Goal: Transaction & Acquisition: Purchase product/service

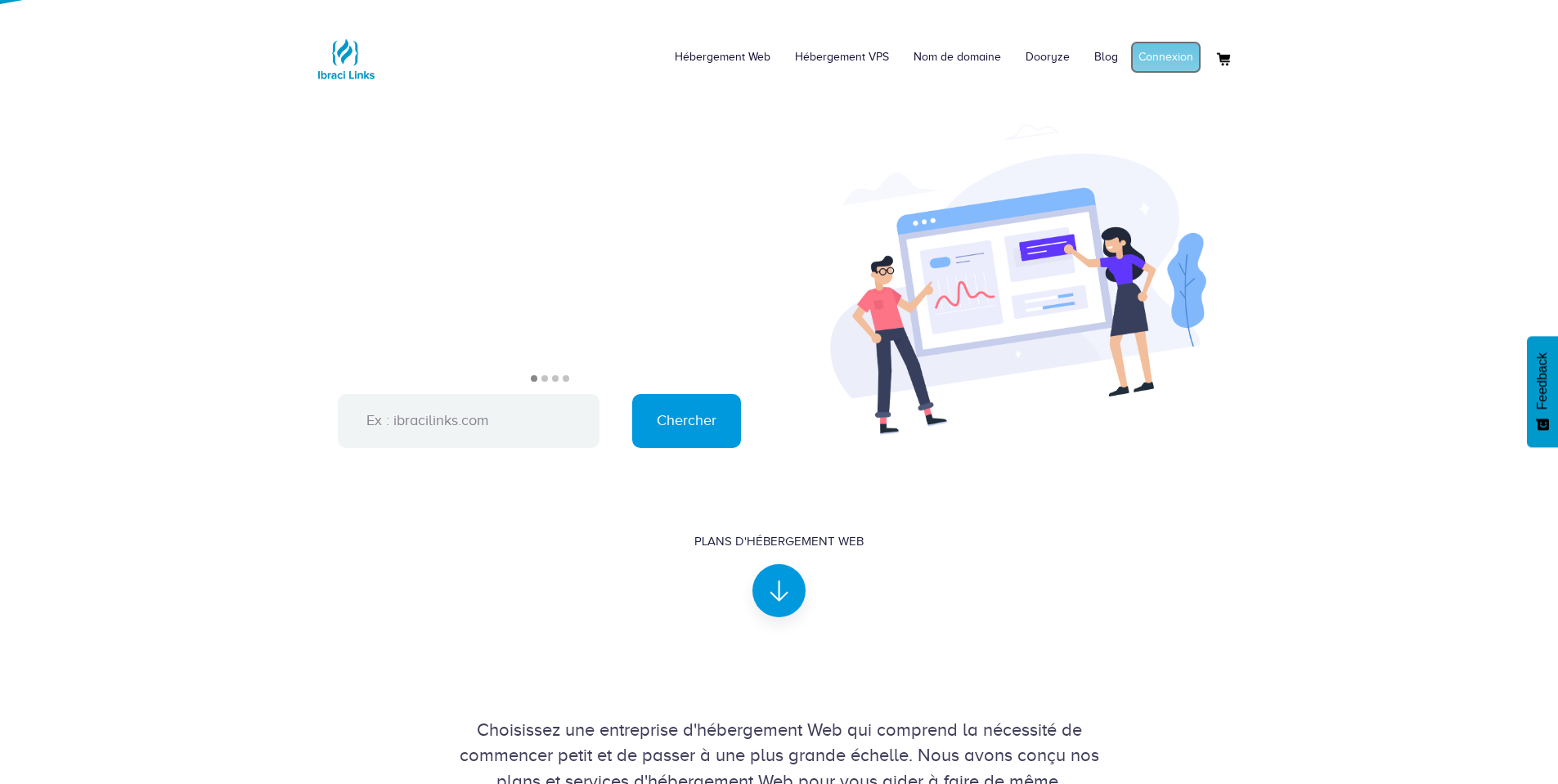
click at [1180, 67] on link "Connexion" at bounding box center [1166, 57] width 71 height 32
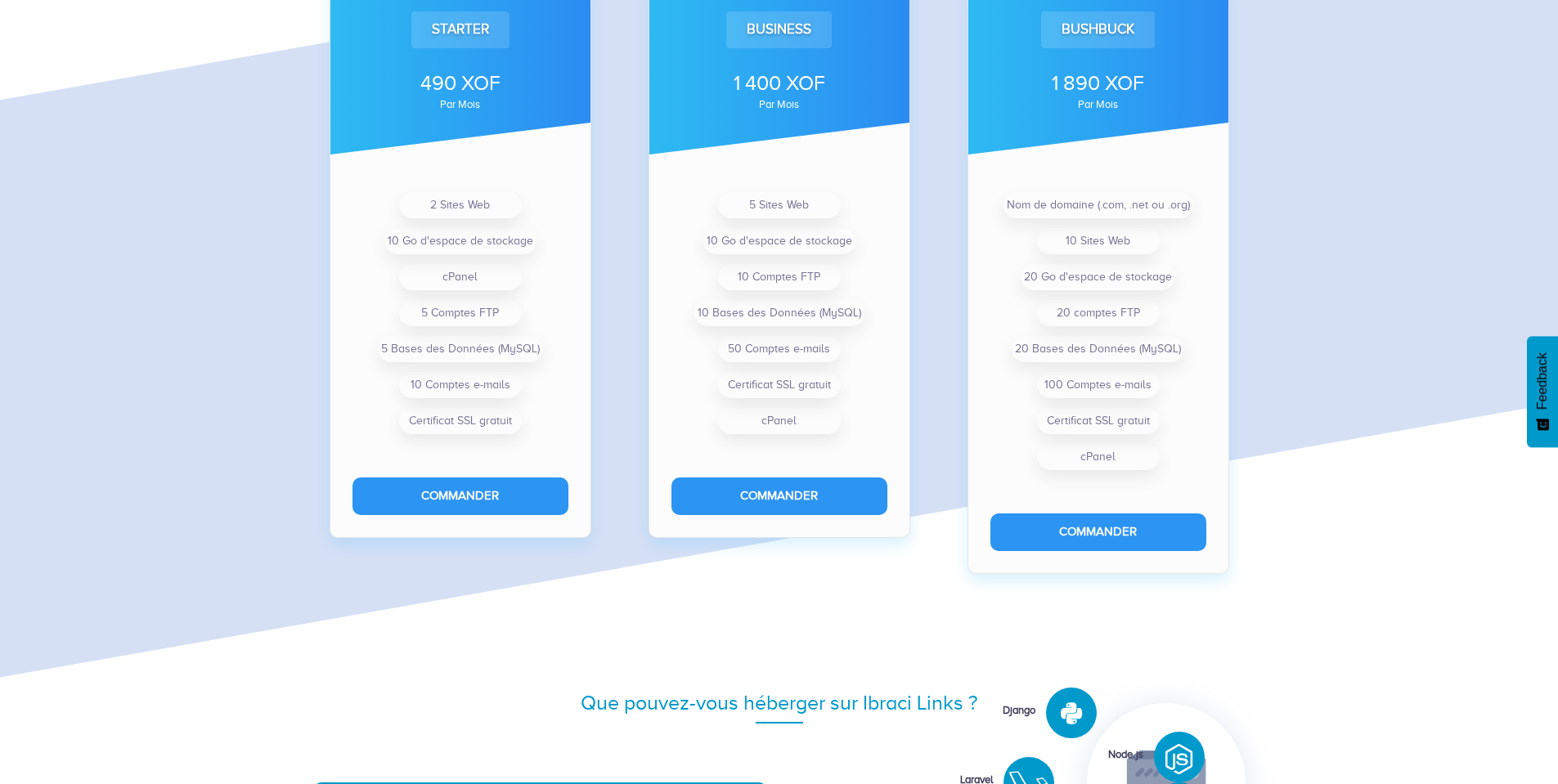
scroll to position [1288, 0]
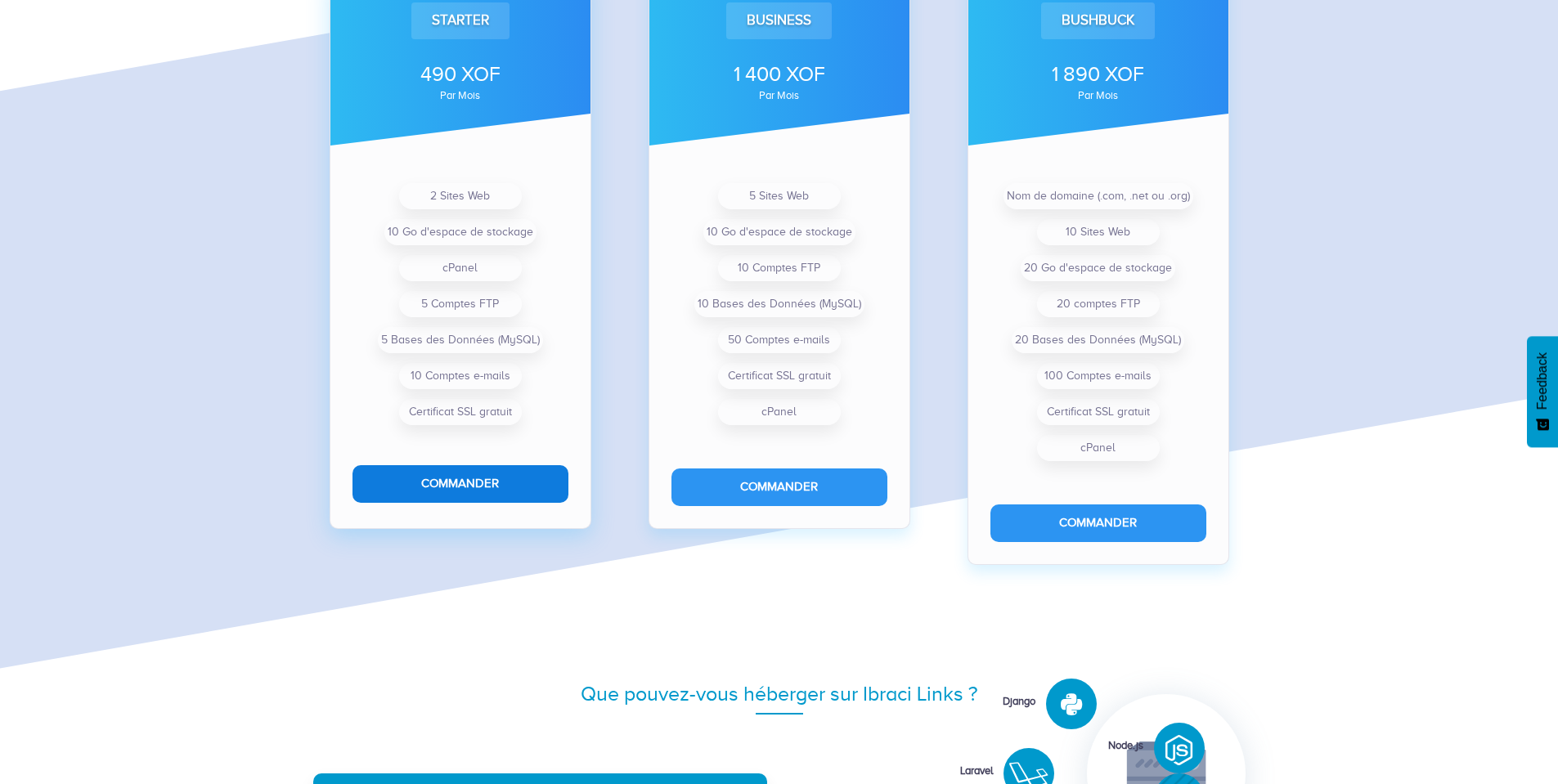
click at [474, 474] on button "Commander" at bounding box center [461, 483] width 216 height 37
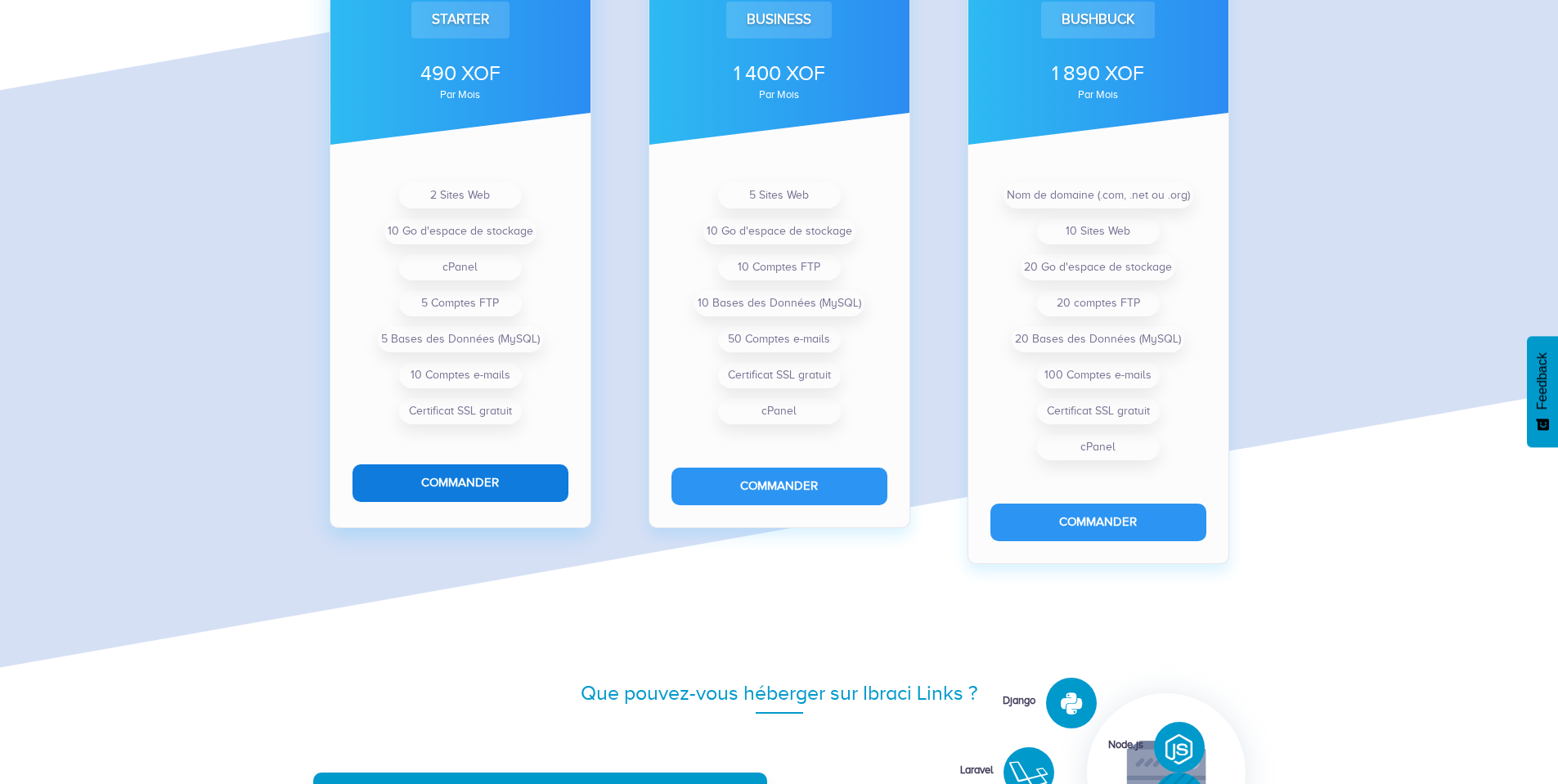
click at [474, 474] on button "Commander" at bounding box center [461, 482] width 216 height 37
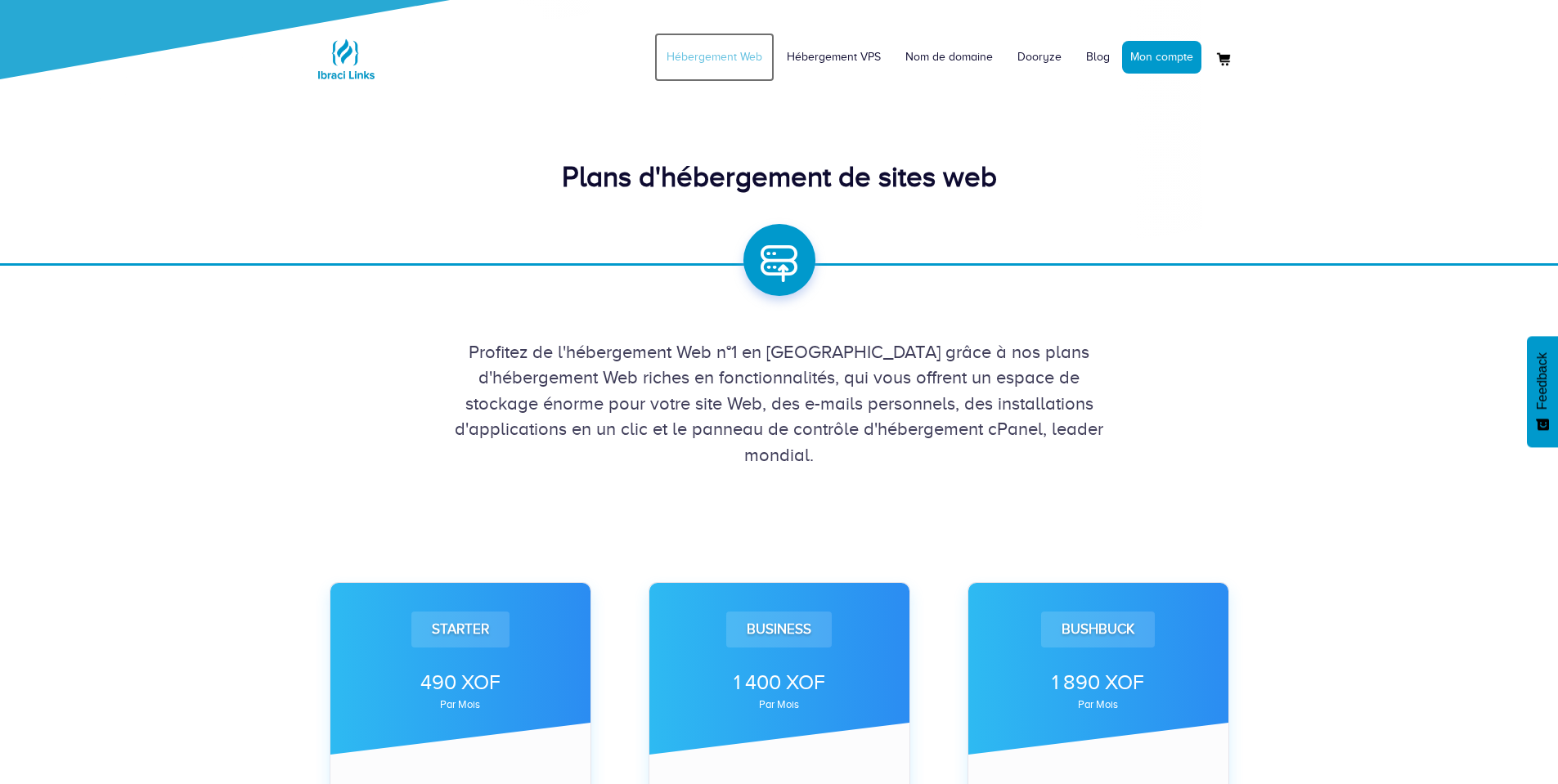
click at [721, 54] on link "Hébergement Web" at bounding box center [714, 57] width 120 height 49
click at [1152, 62] on link "Mon compte" at bounding box center [1162, 57] width 79 height 32
